Goal: Check status: Check status

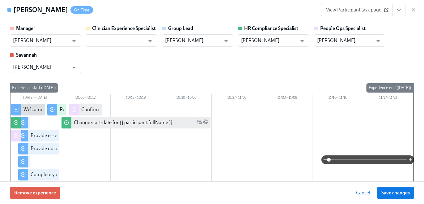
scroll to position [0, 7701]
